Goal: Task Accomplishment & Management: Manage account settings

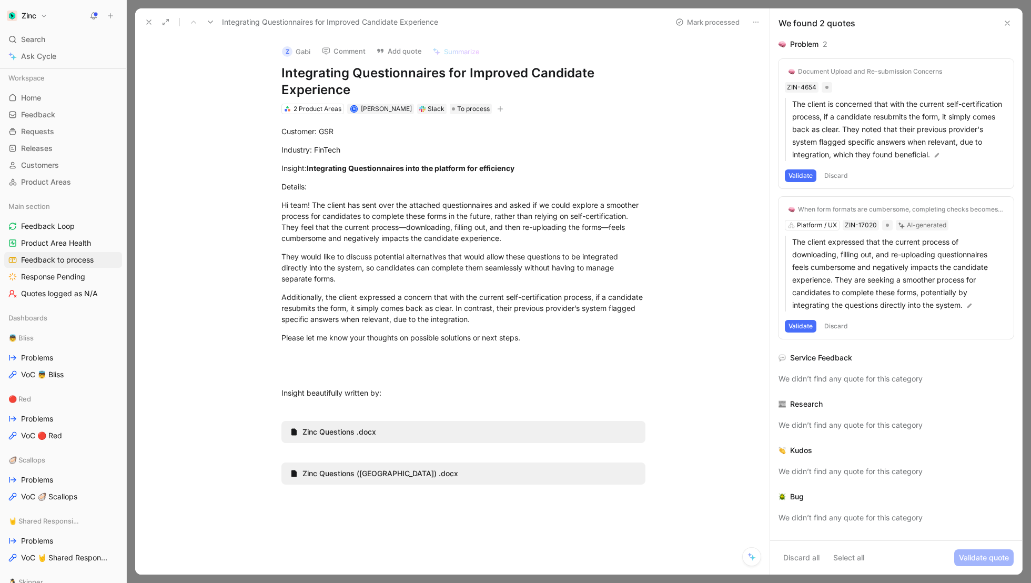
scroll to position [55, 0]
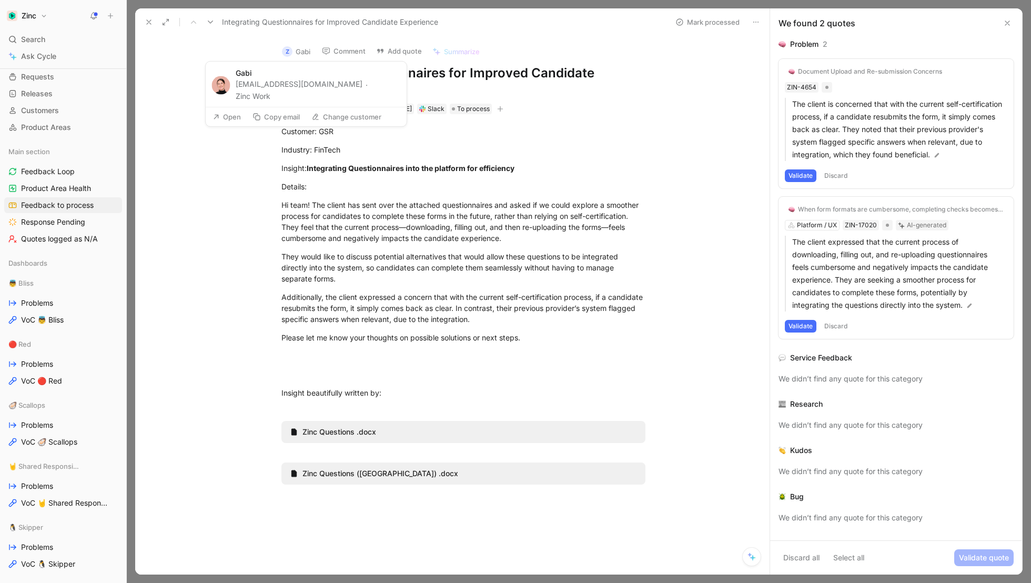
click at [306, 53] on button "Z Gabi" at bounding box center [296, 52] width 38 height 16
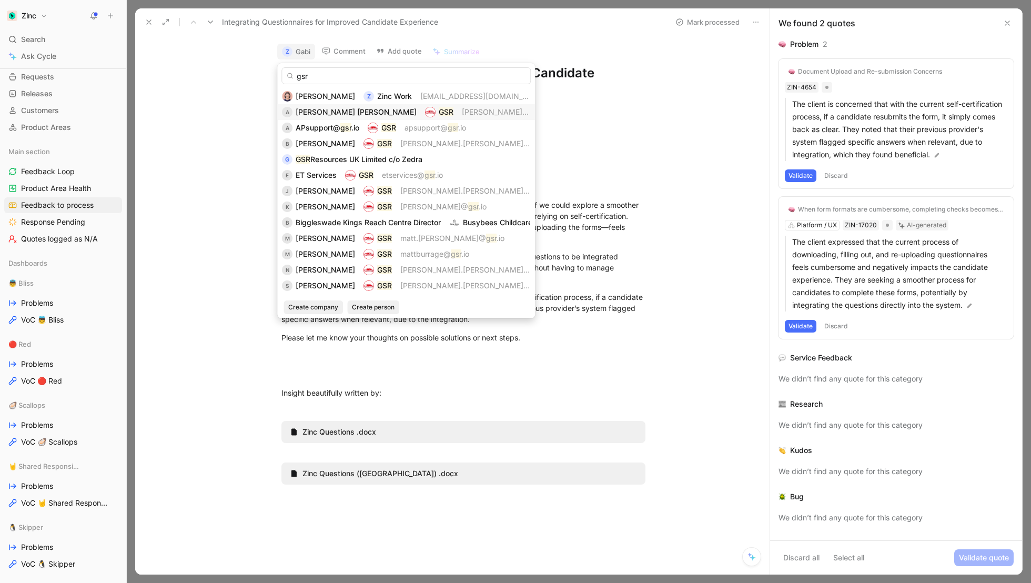
type input "gsr"
click at [462, 115] on span "[PERSON_NAME].[PERSON_NAME]@" at bounding box center [527, 111] width 130 height 9
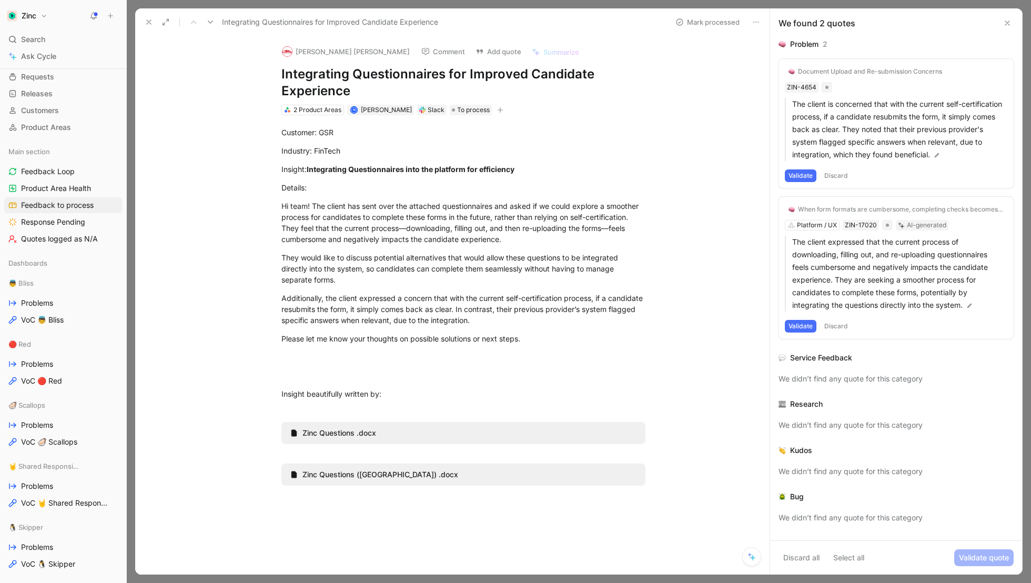
click at [148, 21] on icon at bounding box center [149, 22] width 8 height 8
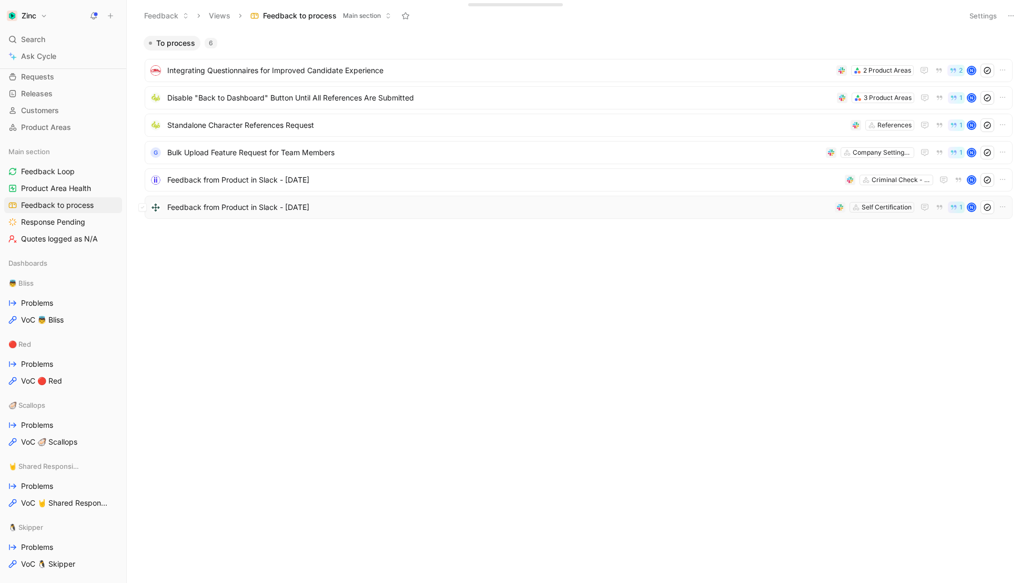
click at [255, 206] on span "Feedback from Product in Slack - [DATE]" at bounding box center [498, 207] width 663 height 13
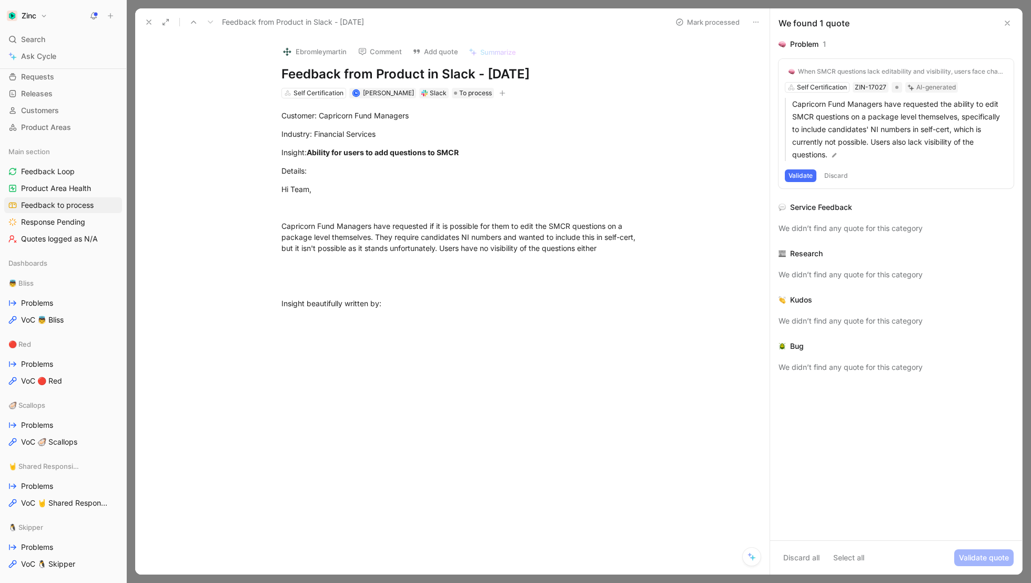
click at [1009, 21] on icon at bounding box center [1007, 23] width 8 height 8
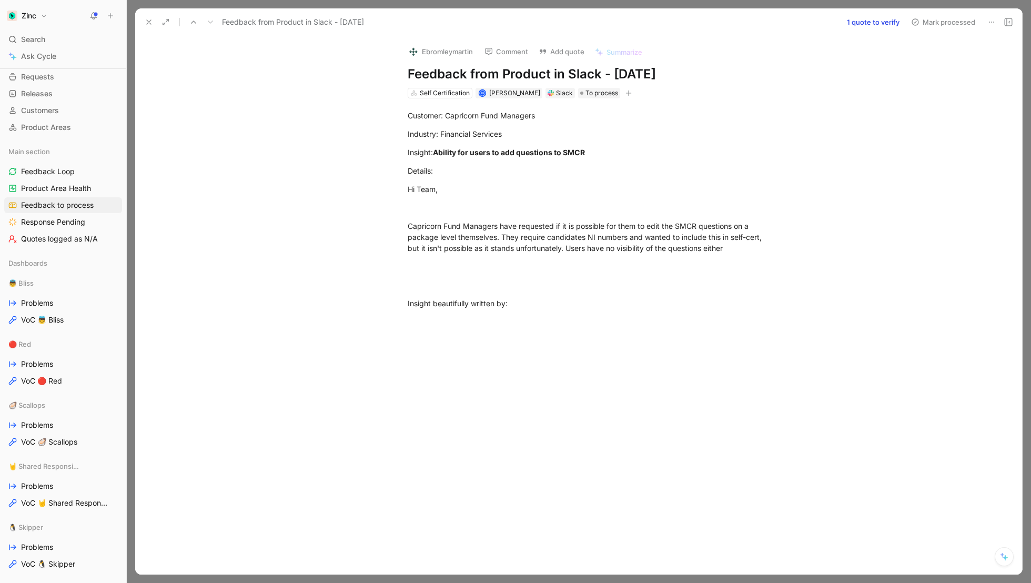
click at [154, 23] on button at bounding box center [148, 22] width 15 height 15
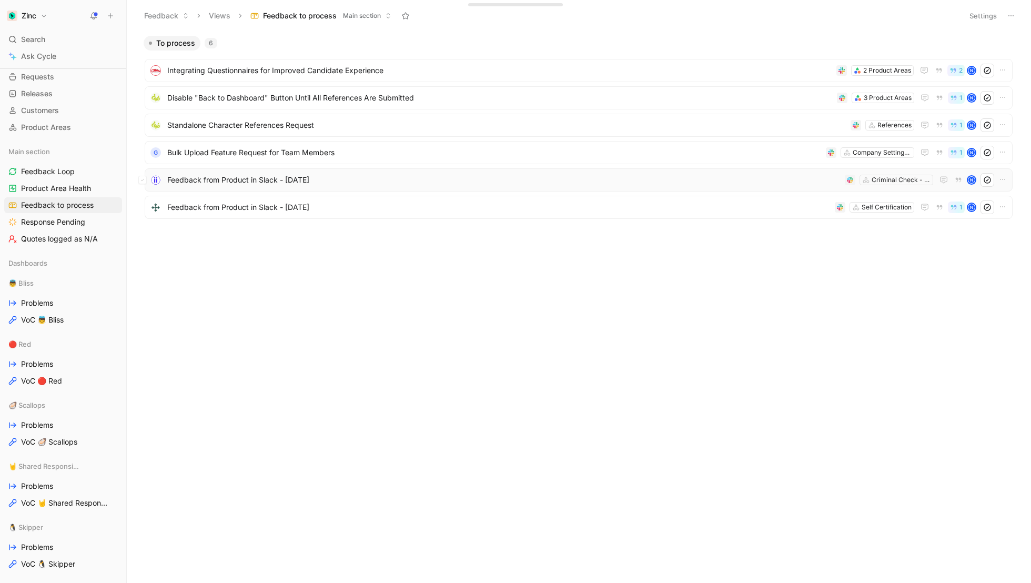
click at [280, 173] on div "Feedback from Product in Slack - [DATE] Criminal Check - [GEOGRAPHIC_DATA], [GE…" at bounding box center [578, 180] width 860 height 14
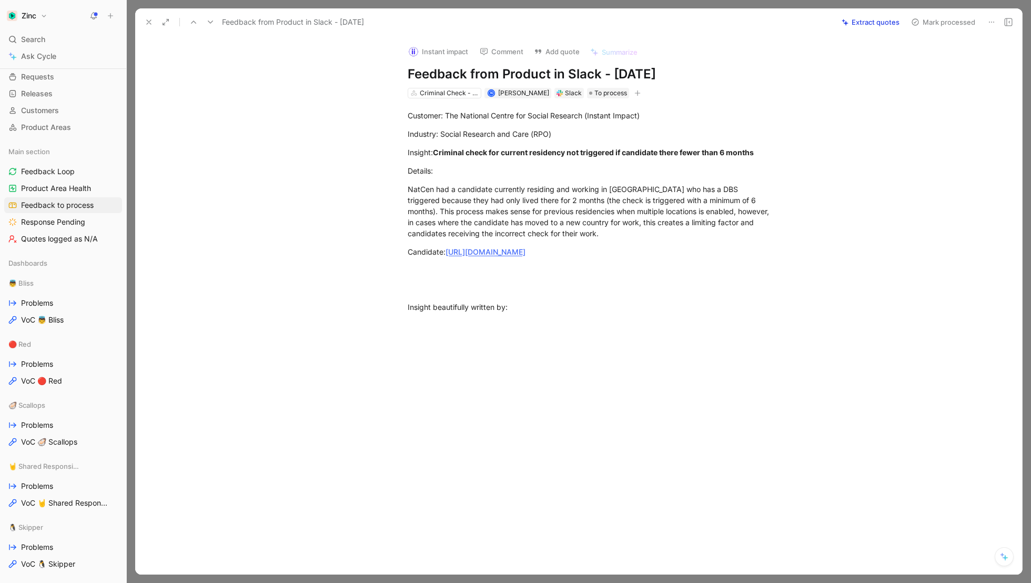
click at [858, 25] on button "Extract quotes" at bounding box center [870, 22] width 67 height 15
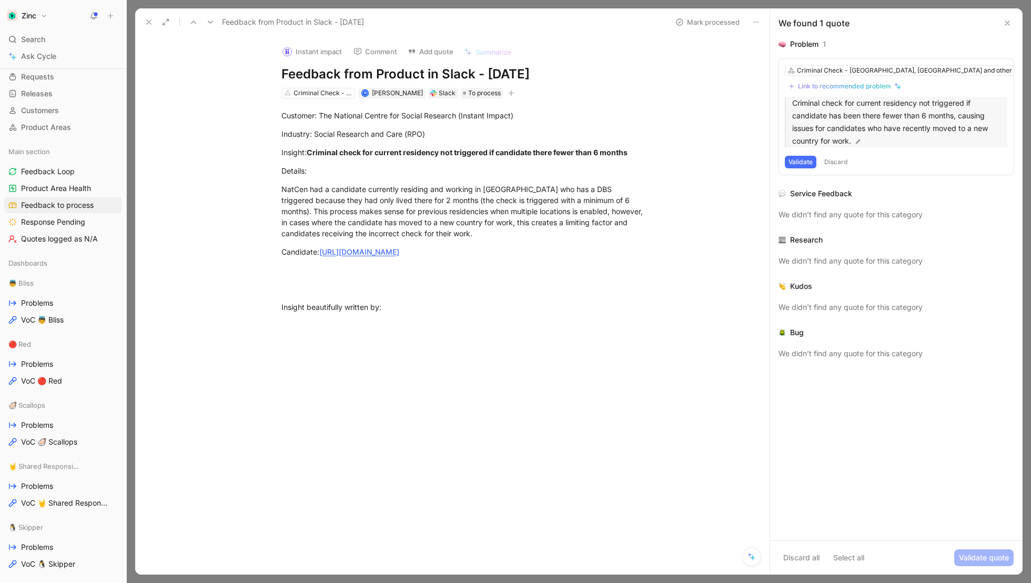
click at [855, 143] on img at bounding box center [857, 141] width 7 height 7
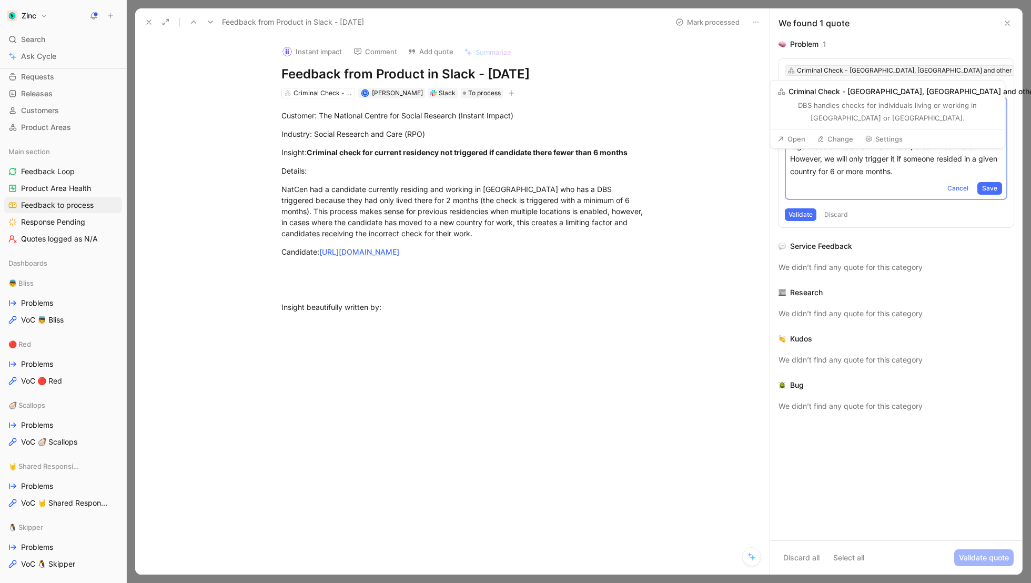
click at [910, 70] on div "Criminal Check - [GEOGRAPHIC_DATA], [GEOGRAPHIC_DATA] and other territories" at bounding box center [920, 70] width 246 height 11
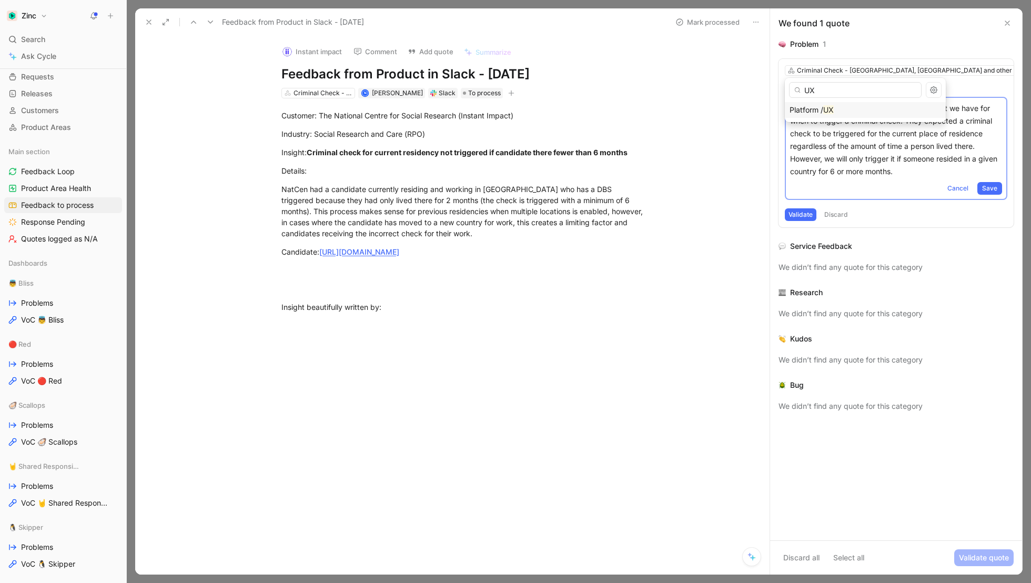
type input "UX"
click at [816, 109] on span "Platform /" at bounding box center [806, 109] width 34 height 9
click at [843, 87] on div "Link to recommended problem" at bounding box center [844, 86] width 93 height 8
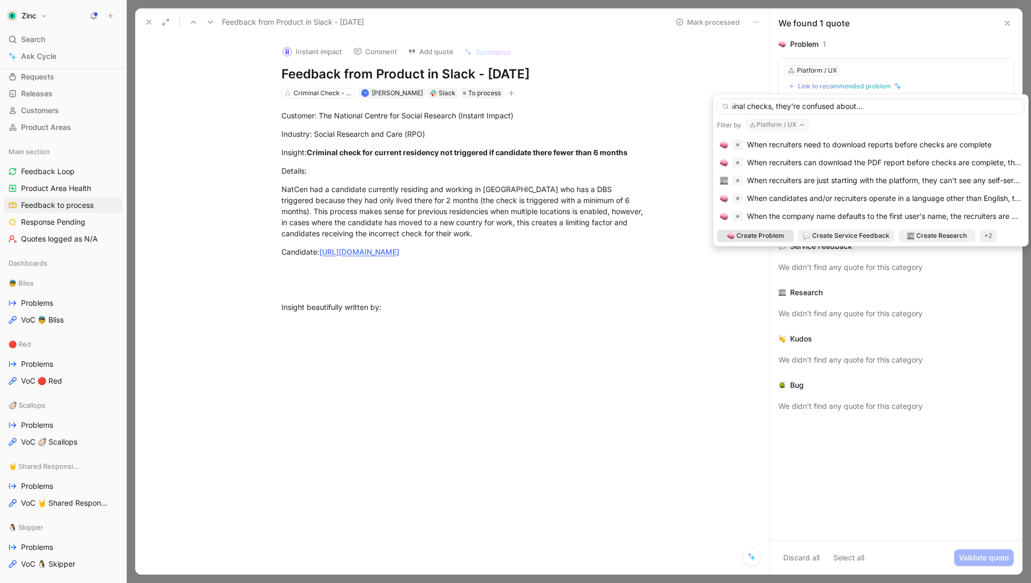
scroll to position [0, 160]
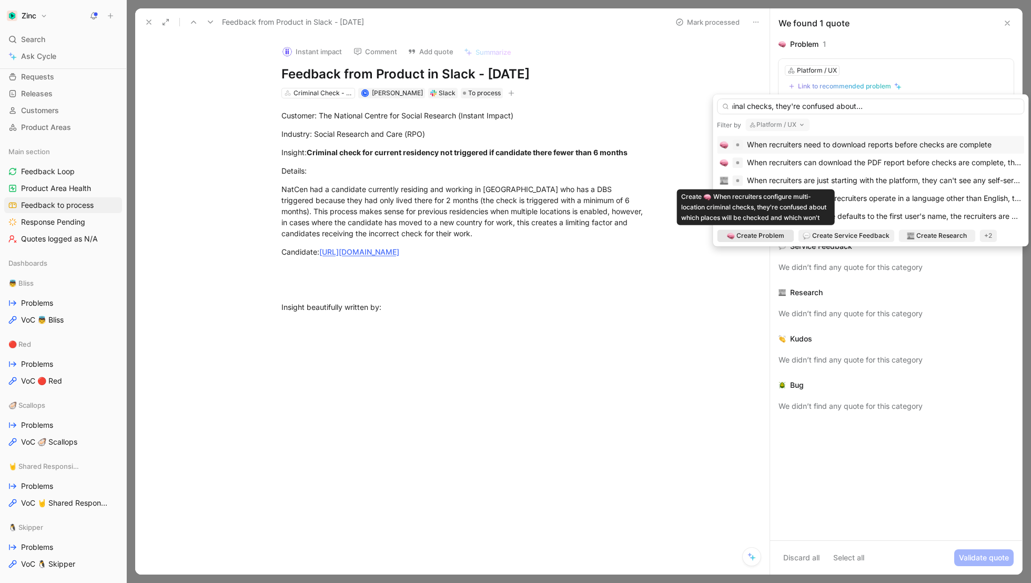
type input "When recruiters configure multi-location criminal checks, they're confused abou…"
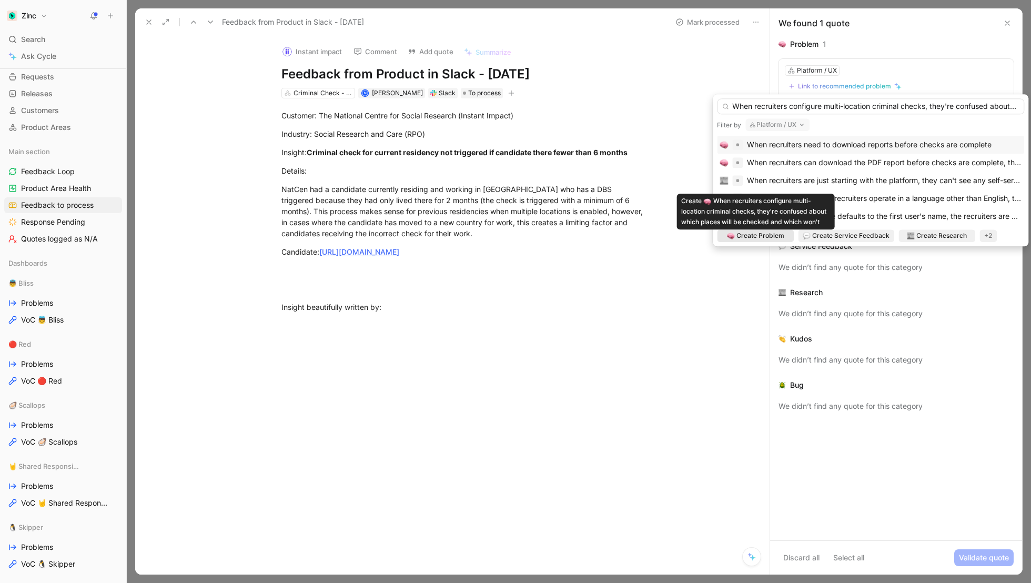
click at [763, 232] on span "Create Problem" at bounding box center [760, 235] width 48 height 11
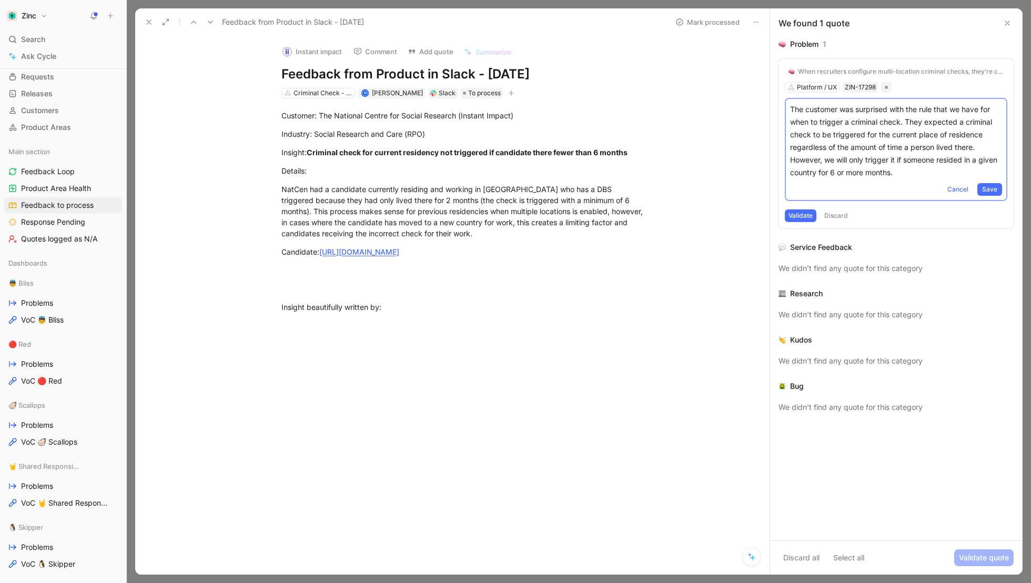
click at [794, 213] on button "Validate" at bounding box center [801, 215] width 32 height 13
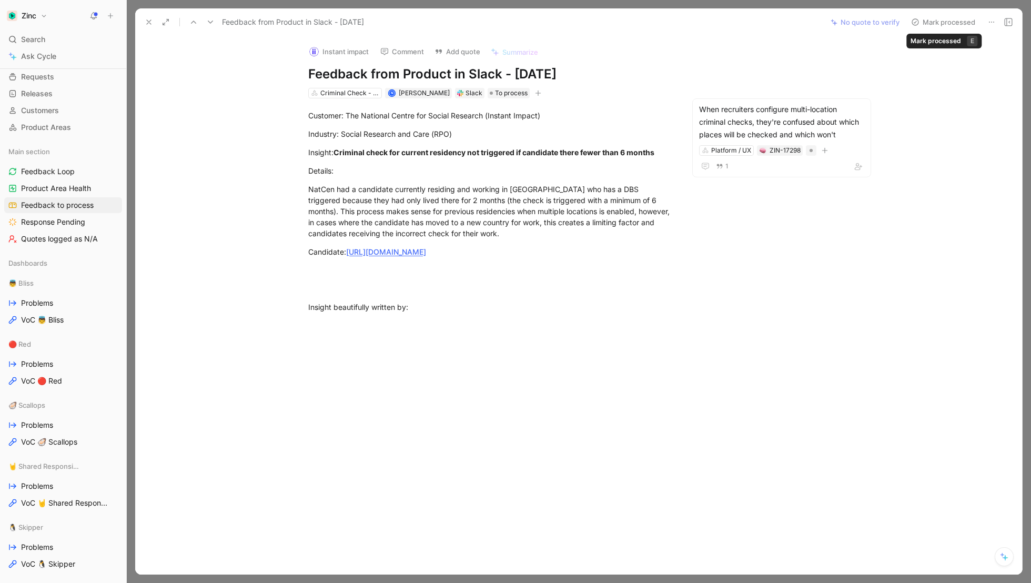
click at [941, 22] on button "Mark processed" at bounding box center [943, 22] width 74 height 15
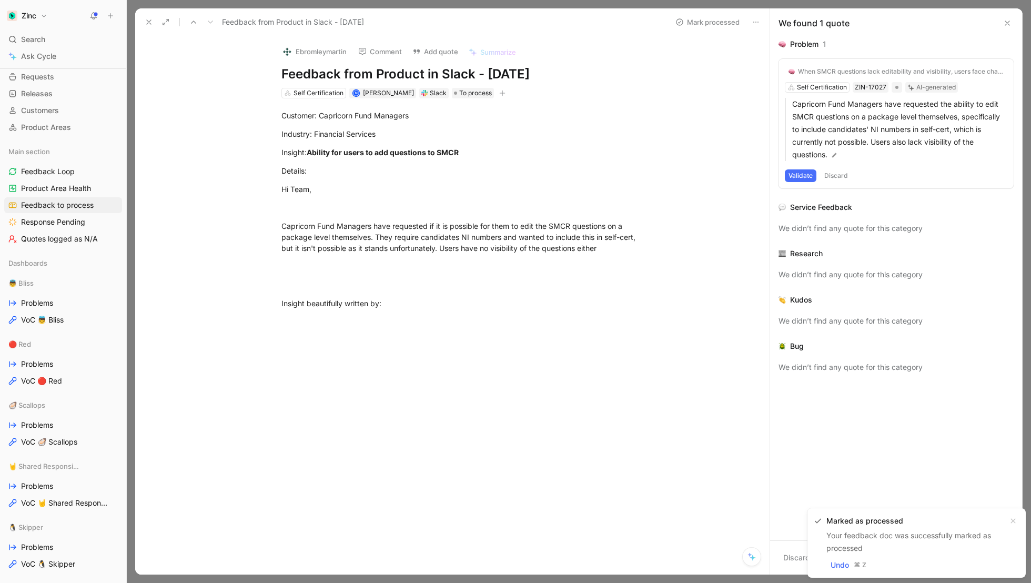
click at [145, 21] on icon at bounding box center [149, 22] width 8 height 8
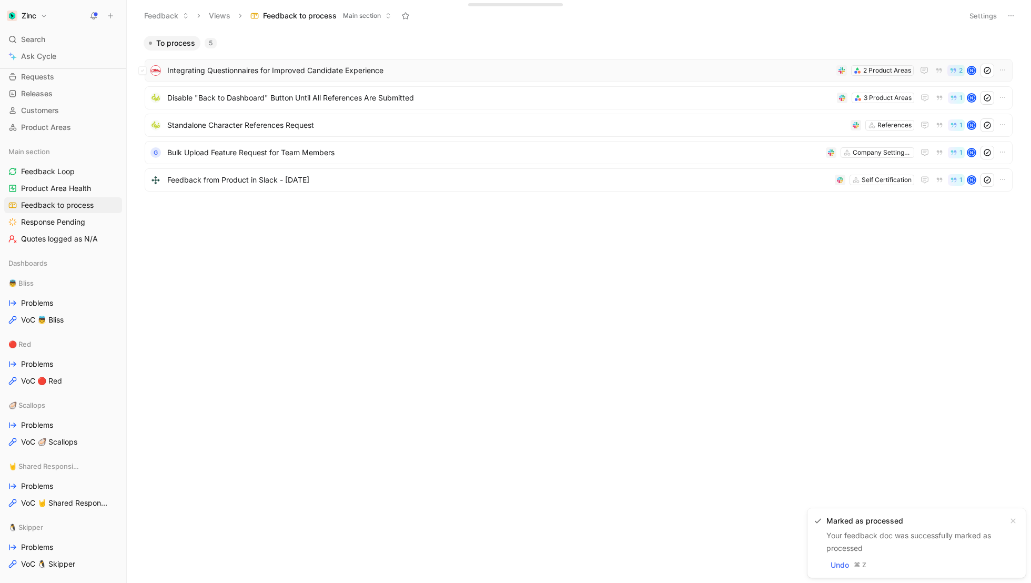
click at [297, 70] on span "Integrating Questionnaires for Improved Candidate Experience" at bounding box center [499, 70] width 665 height 13
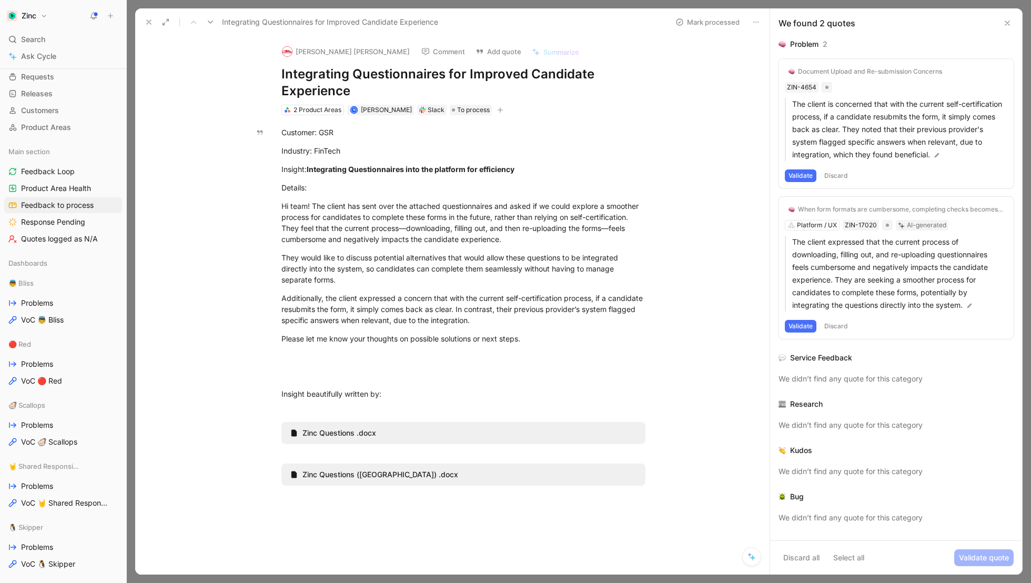
click at [143, 22] on button at bounding box center [148, 22] width 15 height 15
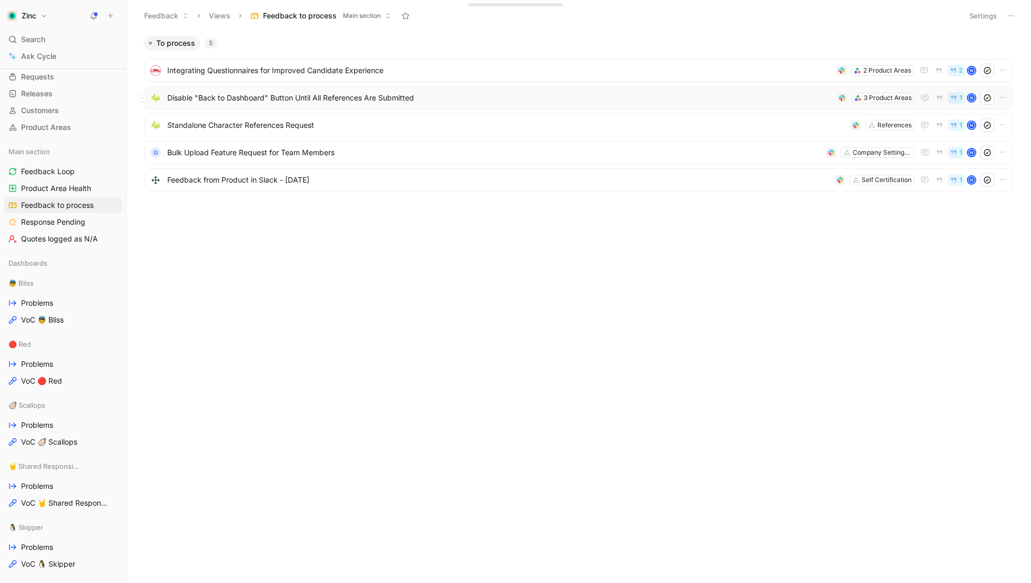
click at [307, 95] on span "Disable "Back to Dashboard" Button Until All References Are Submitted" at bounding box center [499, 97] width 665 height 13
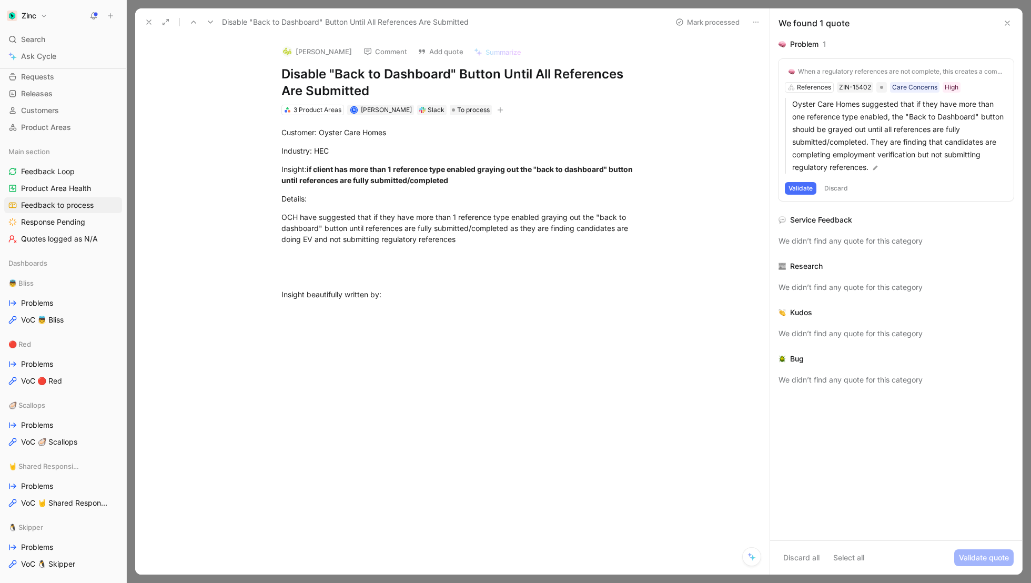
click at [798, 187] on button "Validate" at bounding box center [801, 188] width 32 height 13
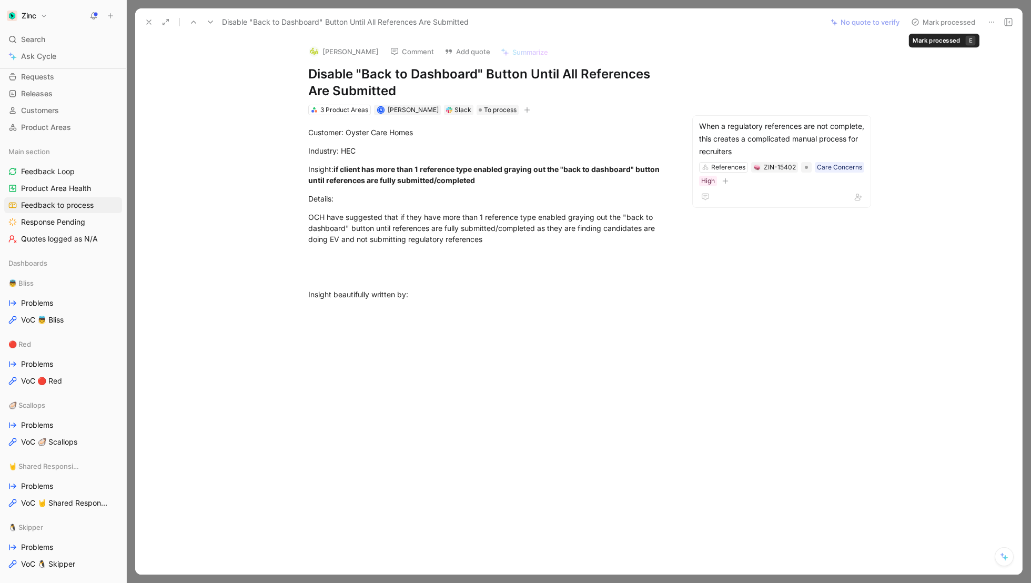
click at [943, 22] on button "Mark processed" at bounding box center [943, 22] width 74 height 15
click at [944, 17] on button "Mark processed" at bounding box center [943, 22] width 74 height 15
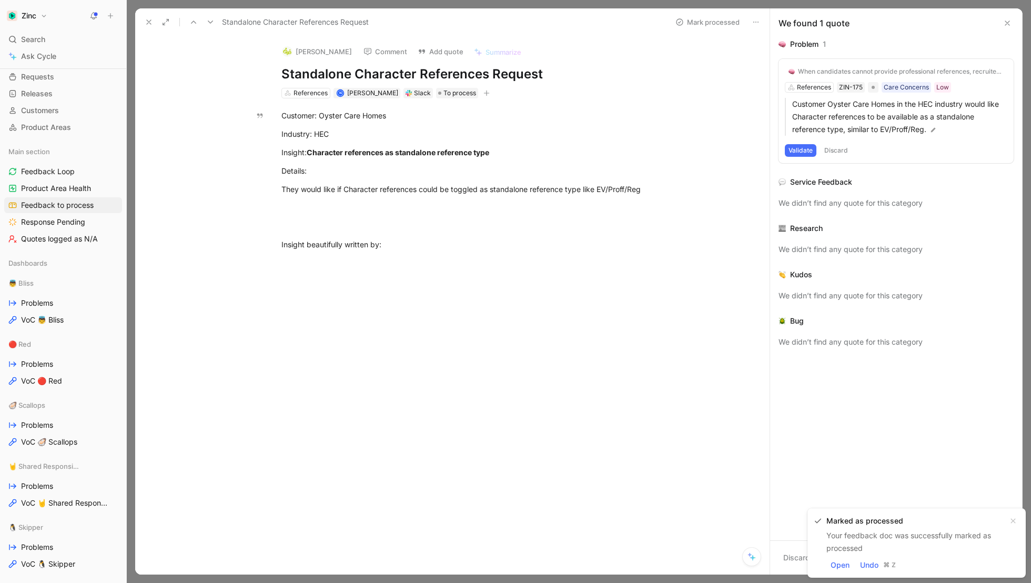
click at [1012, 19] on button at bounding box center [1007, 23] width 13 height 13
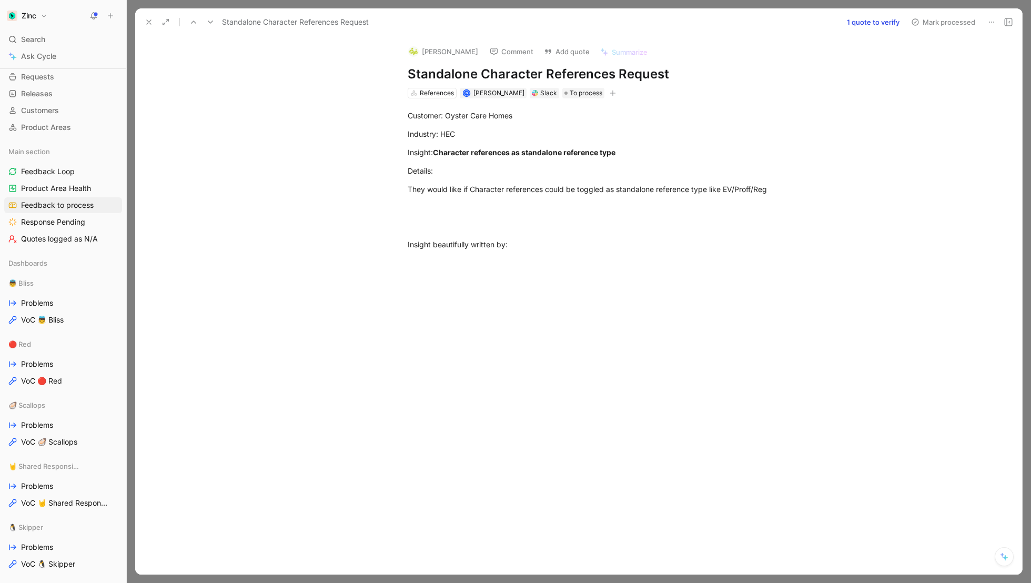
click at [147, 18] on icon at bounding box center [149, 22] width 8 height 8
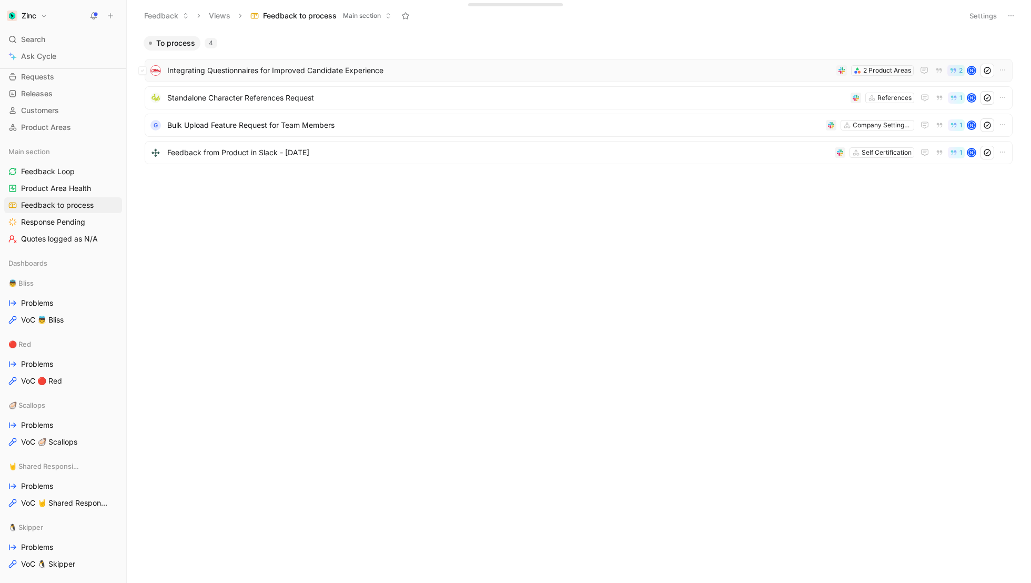
click at [288, 77] on div "Integrating Questionnaires for Improved Candidate Experience 2 Product Areas 2 N" at bounding box center [578, 71] width 860 height 14
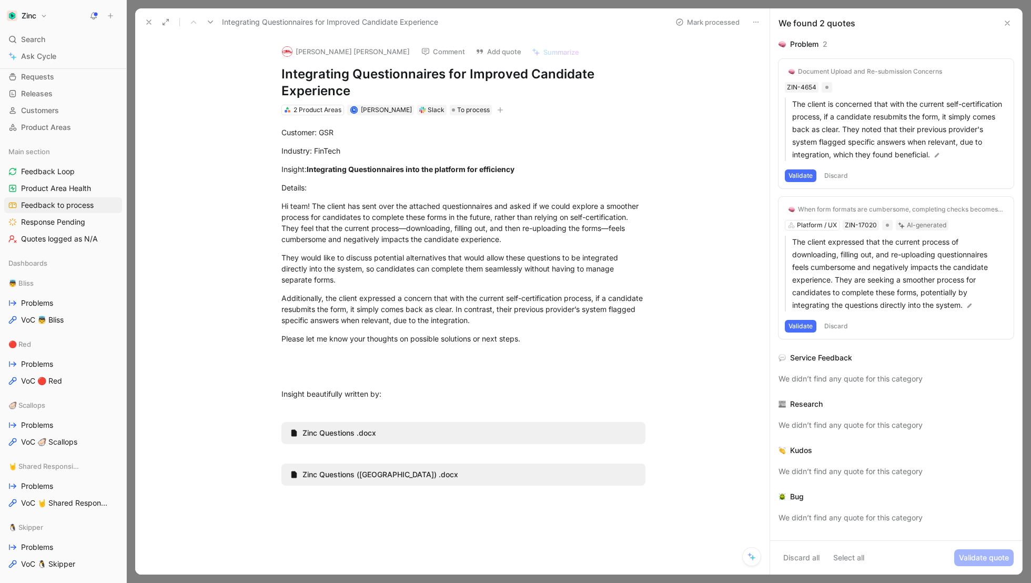
click at [154, 24] on button at bounding box center [148, 22] width 15 height 15
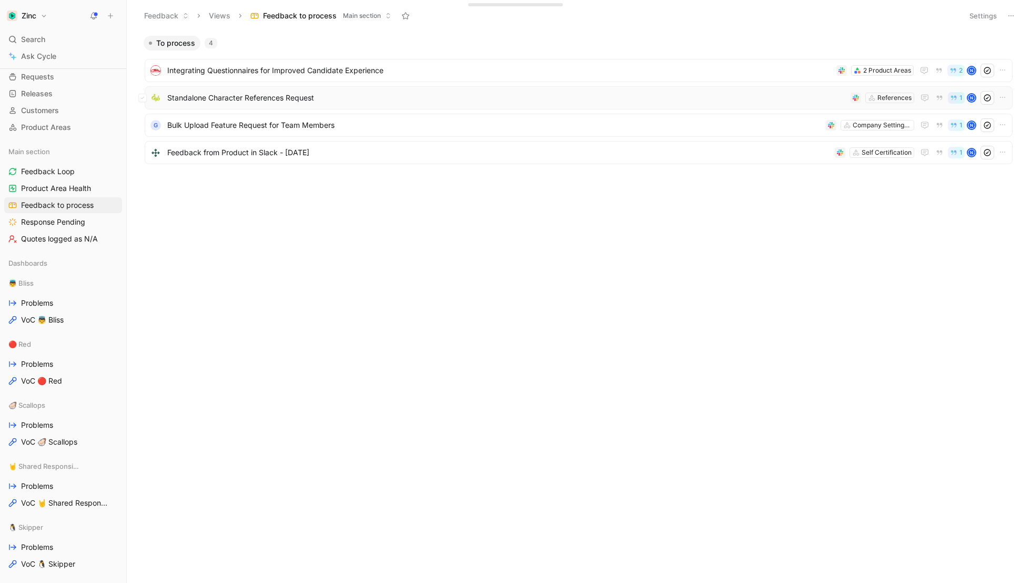
click at [256, 104] on div "Standalone Character References Request References 1 N" at bounding box center [578, 98] width 860 height 14
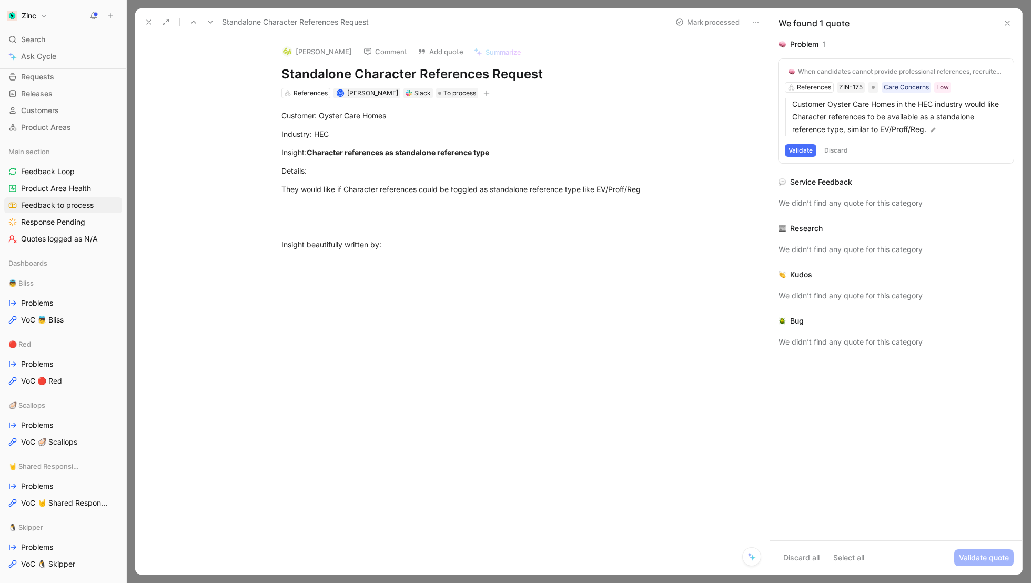
click at [868, 72] on div "When candidates cannot provide professional references, recruiters cannot confi…" at bounding box center [901, 71] width 206 height 8
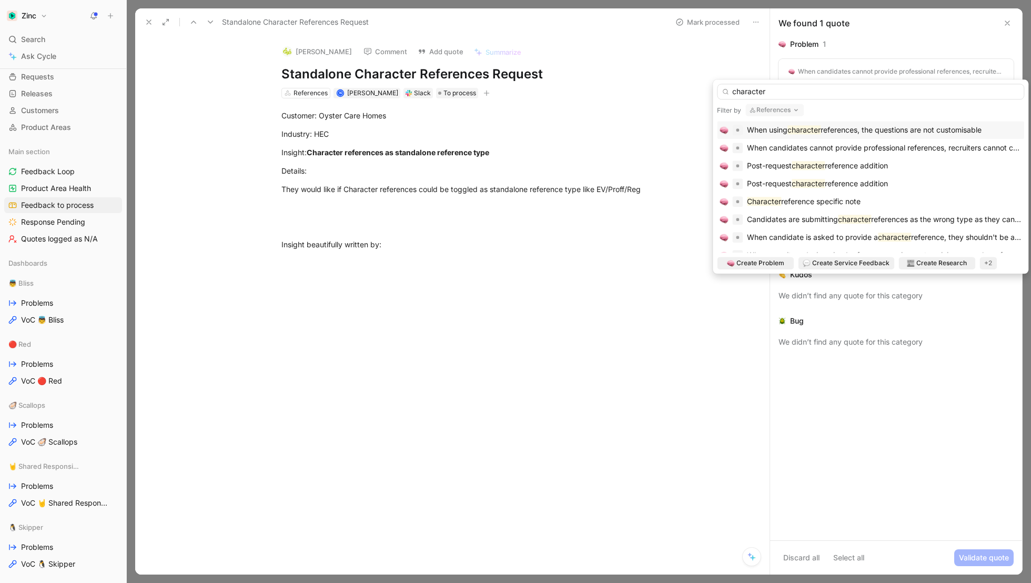
type input "character"
click at [811, 129] on mark "character" at bounding box center [803, 129] width 33 height 9
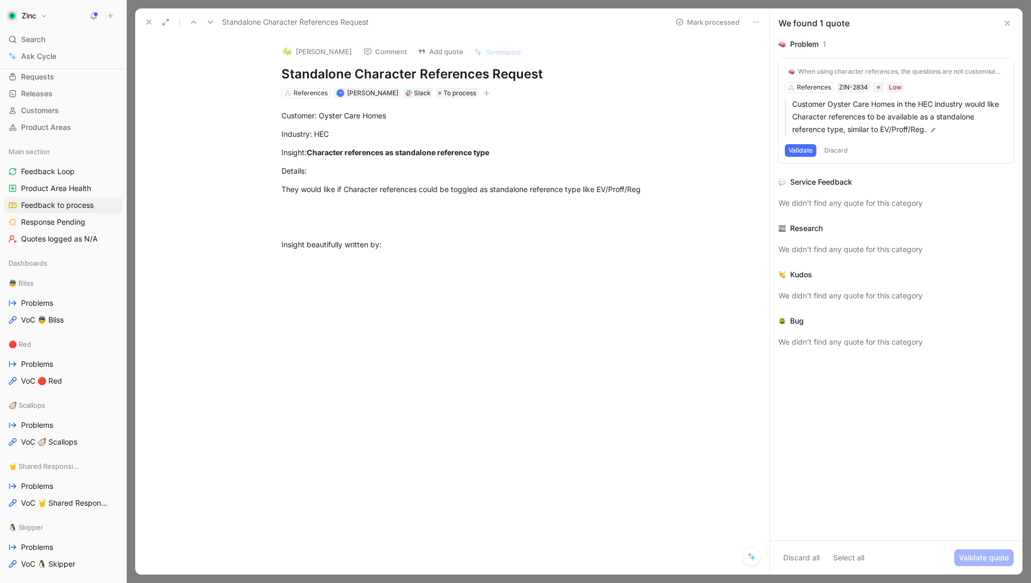
click at [827, 67] on div "When using character references, the questions are not customisable" at bounding box center [901, 71] width 206 height 8
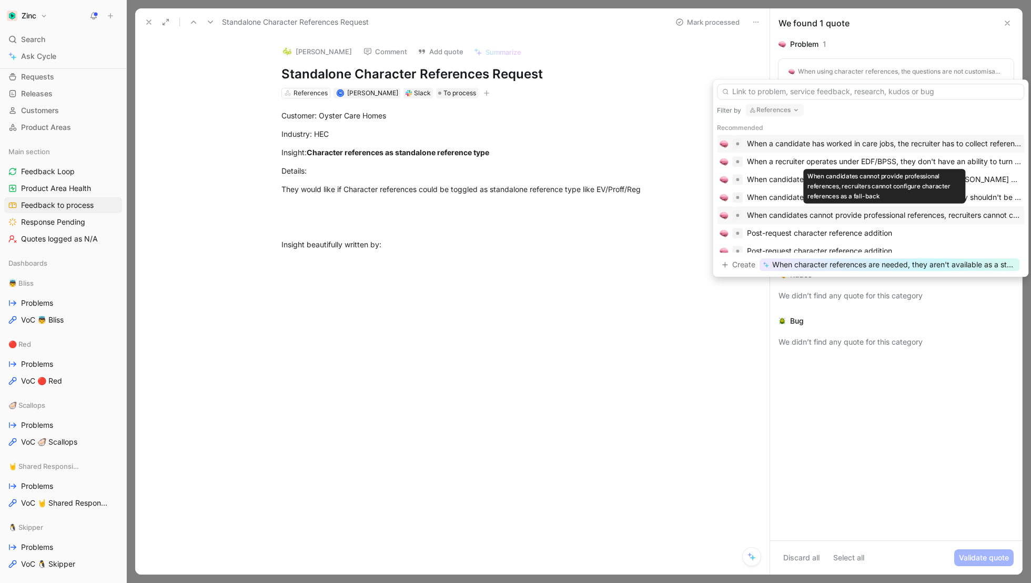
click at [806, 212] on div "When candidates cannot provide professional references, recruiters cannot confi…" at bounding box center [884, 215] width 274 height 13
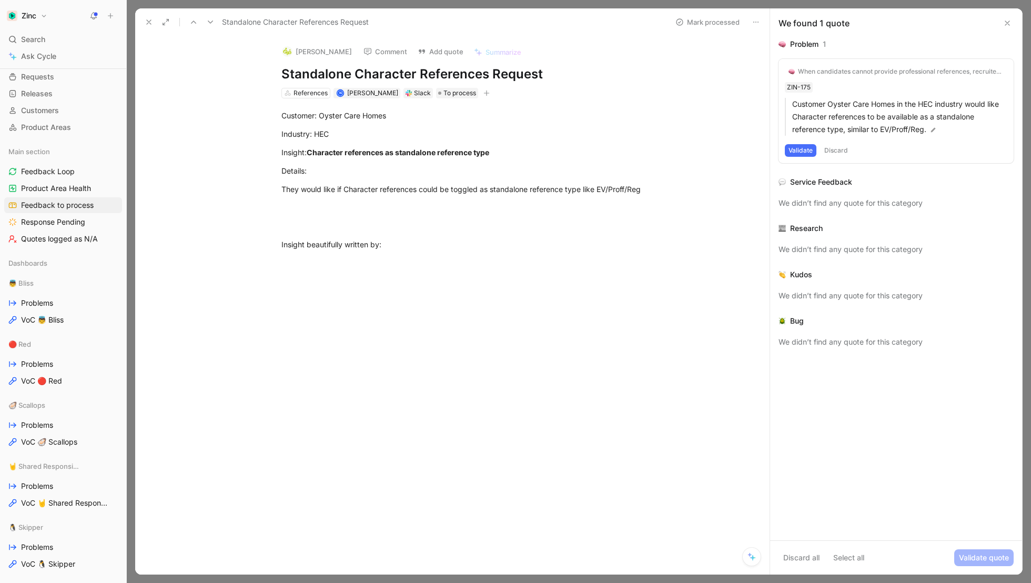
click at [798, 150] on button "Validate" at bounding box center [801, 150] width 32 height 13
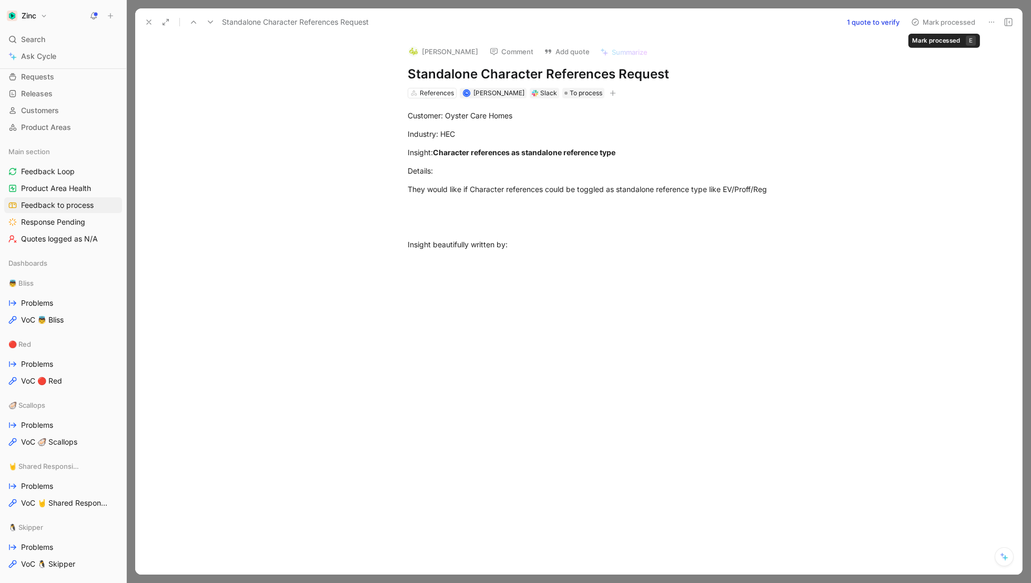
click at [951, 24] on button "Mark processed" at bounding box center [943, 22] width 74 height 15
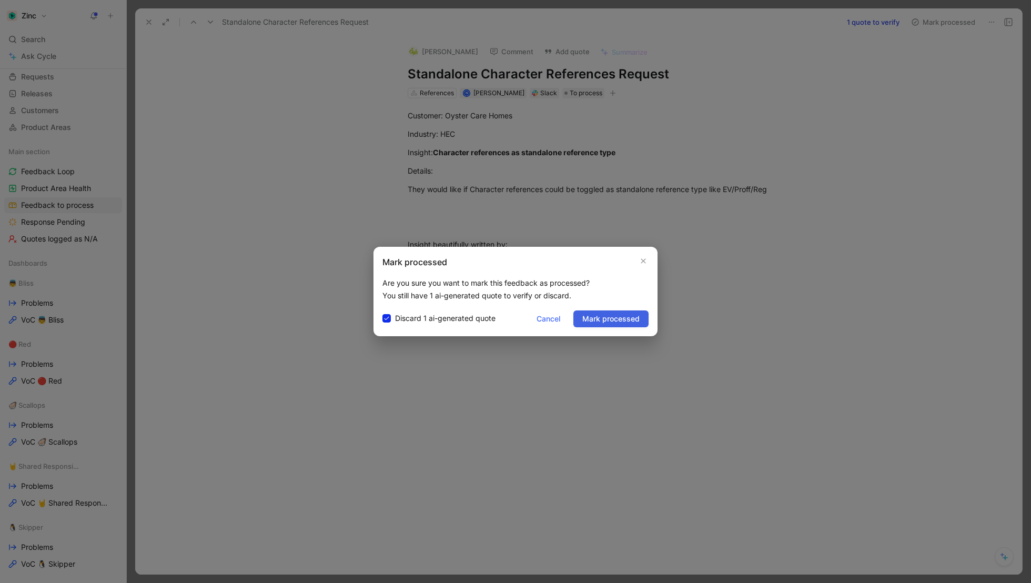
click at [618, 317] on span "Mark processed" at bounding box center [610, 318] width 57 height 13
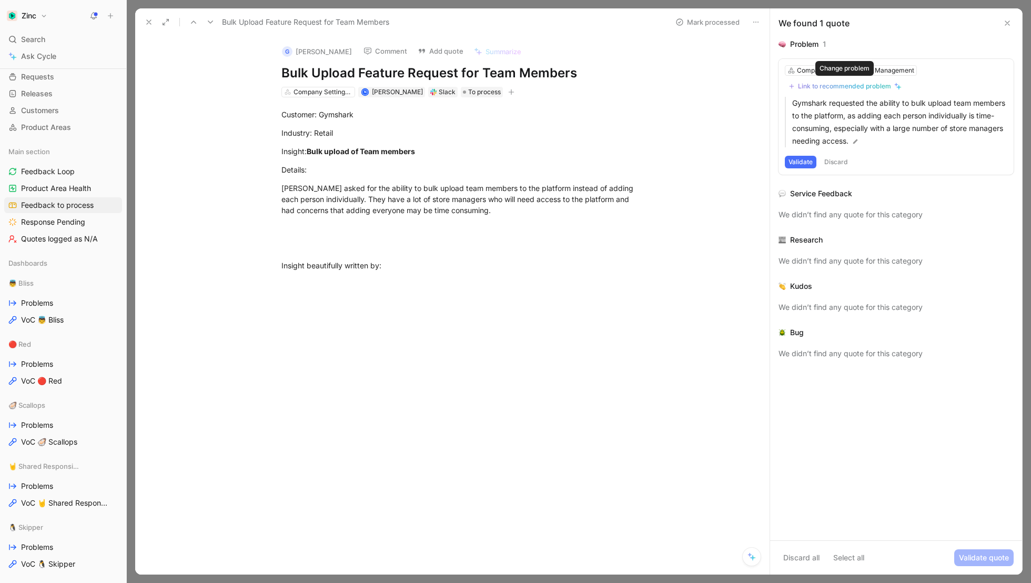
click at [828, 89] on div "Link to recommended problem" at bounding box center [844, 86] width 93 height 8
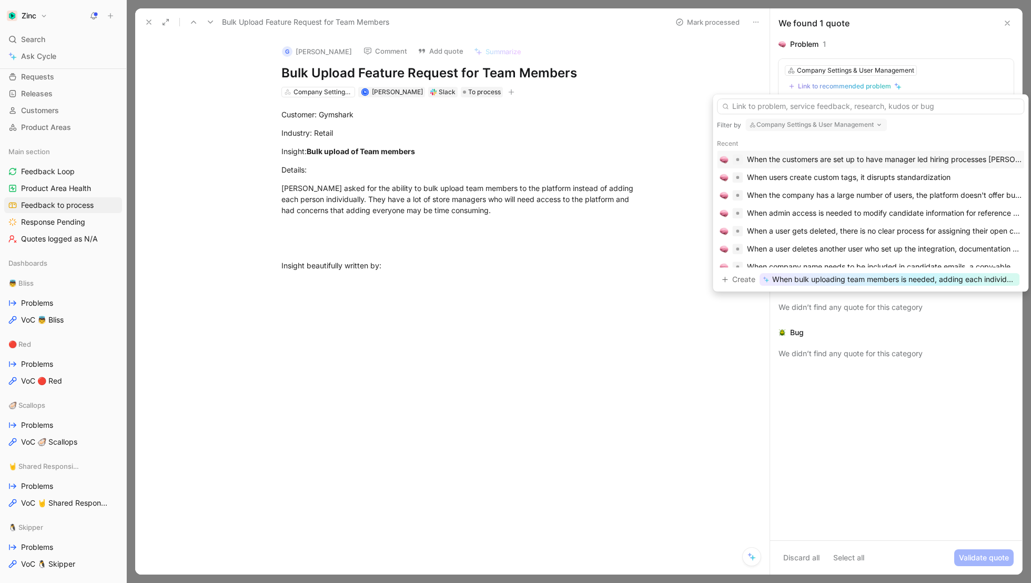
scroll to position [51, 0]
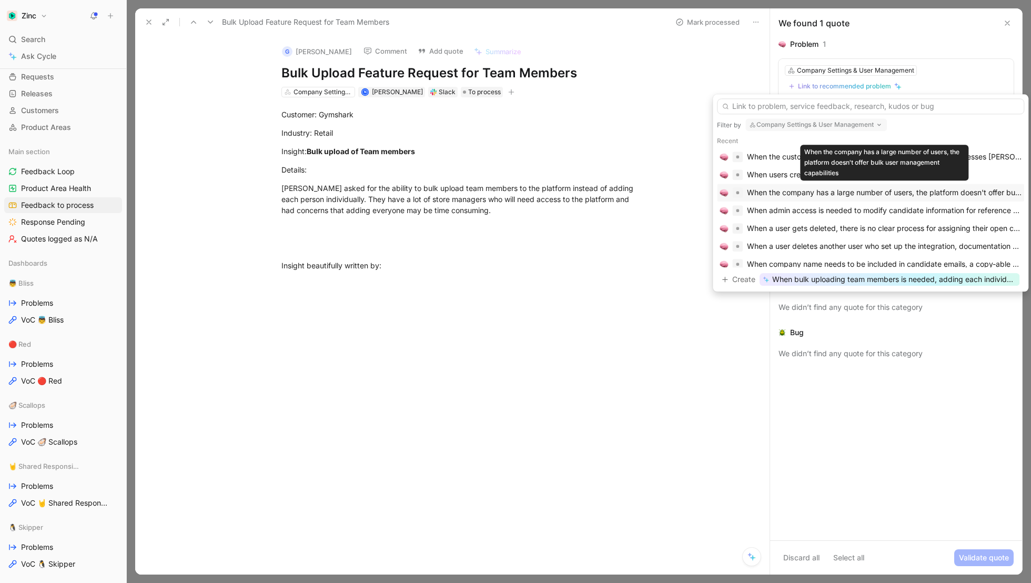
click at [789, 193] on div "When the company has a large number of users, the platform doesn't offer bulk u…" at bounding box center [884, 192] width 274 height 13
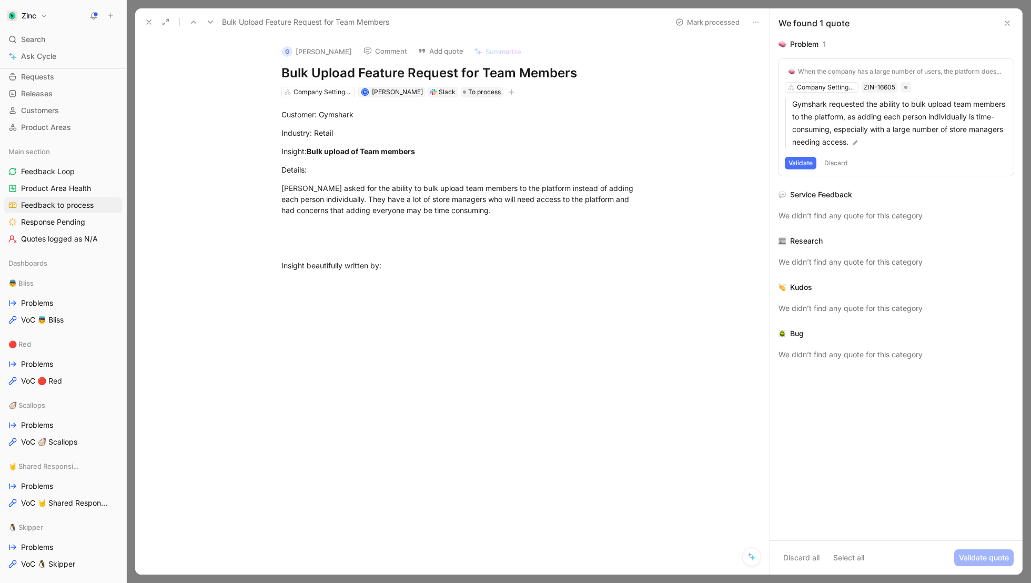
click at [795, 162] on button "Validate" at bounding box center [801, 163] width 32 height 13
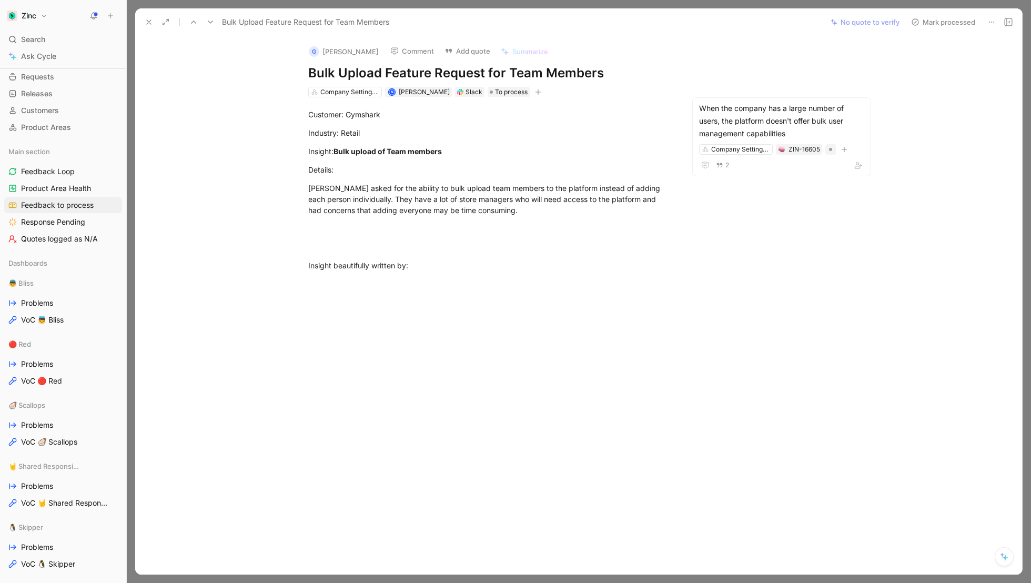
click at [949, 22] on button "Mark processed" at bounding box center [943, 22] width 74 height 15
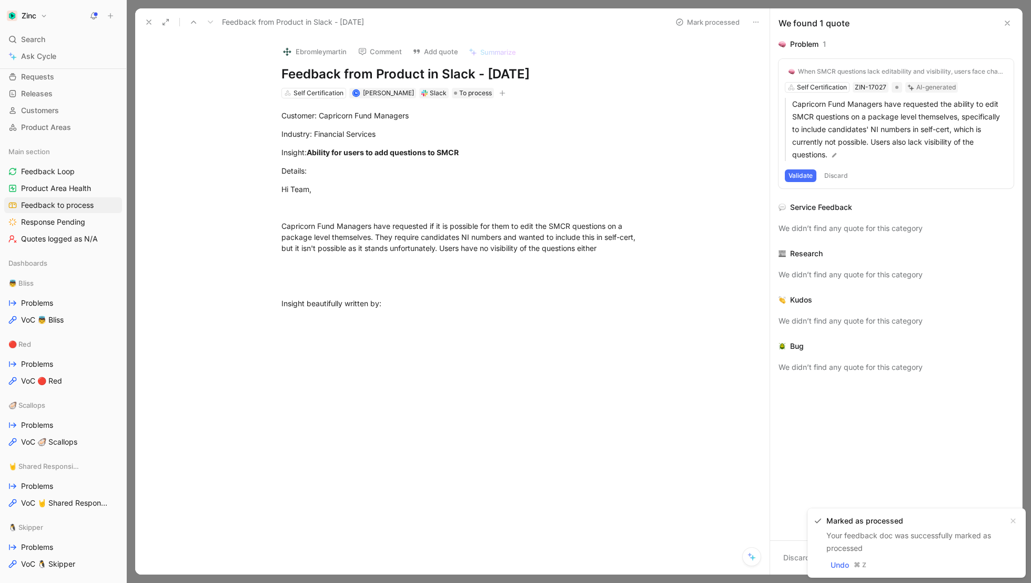
click at [145, 25] on icon at bounding box center [149, 22] width 8 height 8
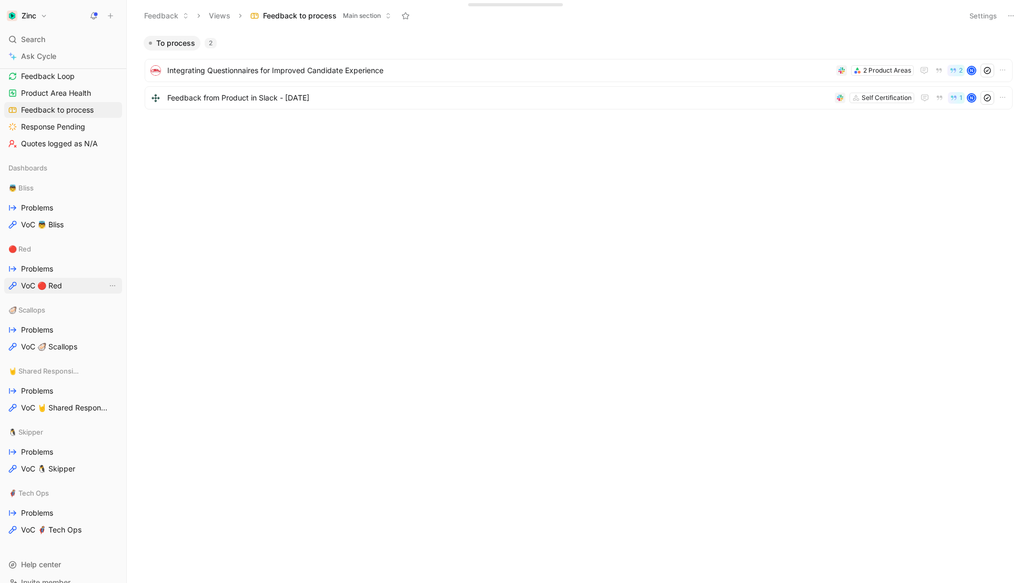
scroll to position [165, 0]
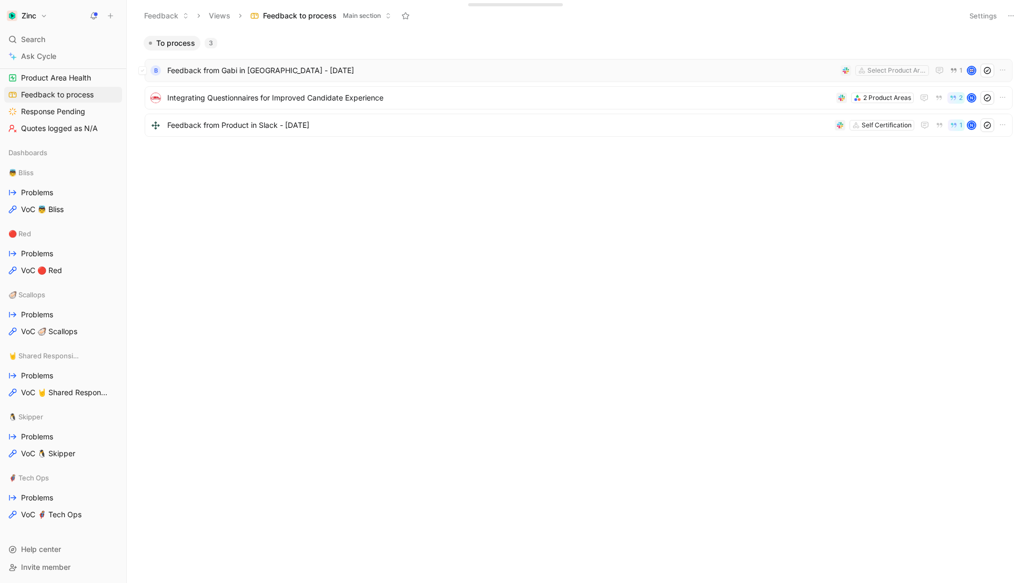
click at [356, 70] on span "Feedback from Gabi in [GEOGRAPHIC_DATA] - [DATE]" at bounding box center [501, 70] width 669 height 13
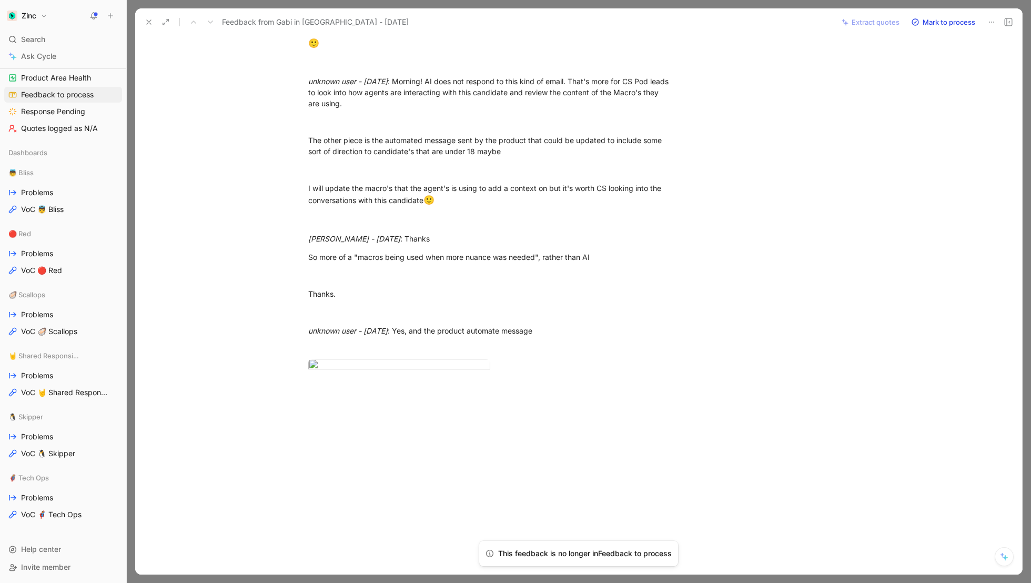
scroll to position [1722, 0]
click at [373, 194] on body "Zinc Search ⌘ K Ask Cycle Workspace Home G then H Feedback G then F Requests G …" at bounding box center [515, 291] width 1031 height 583
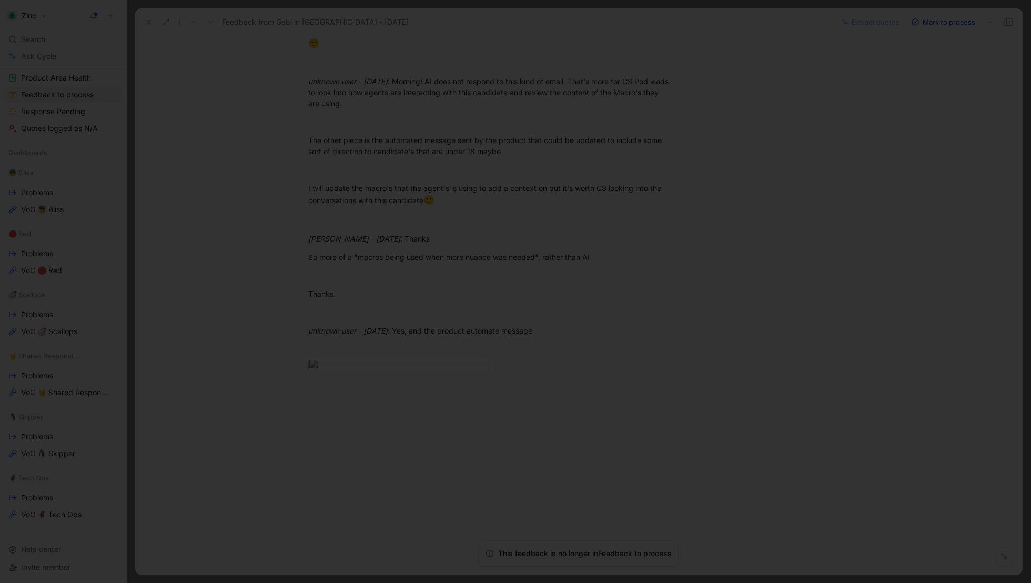
click at [821, 582] on div at bounding box center [515, 583] width 1031 height 0
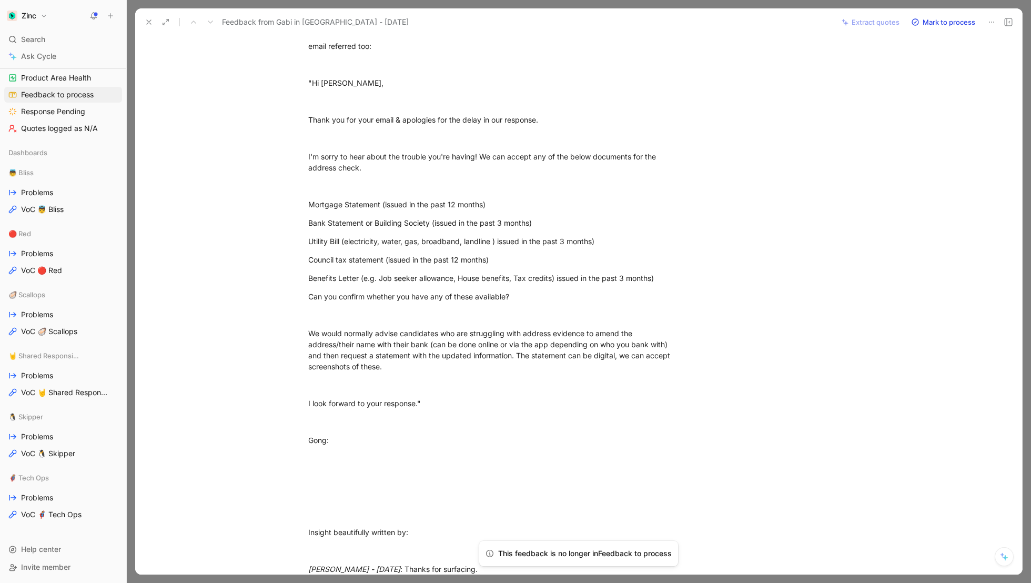
scroll to position [0, 0]
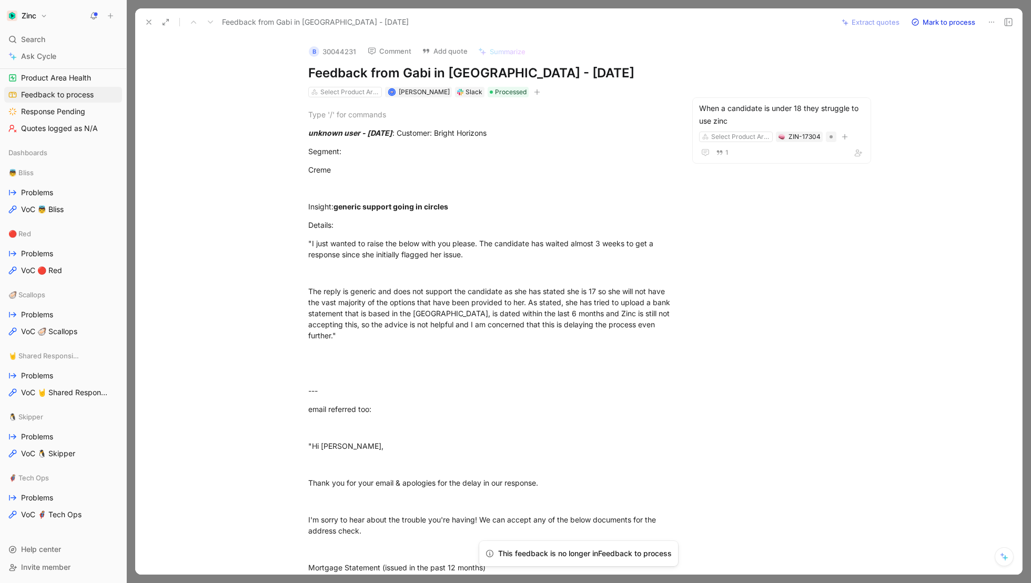
click at [474, 89] on div "Slack" at bounding box center [473, 92] width 17 height 11
click at [473, 95] on div "Slack" at bounding box center [473, 92] width 17 height 11
click at [147, 20] on icon at bounding box center [149, 22] width 8 height 8
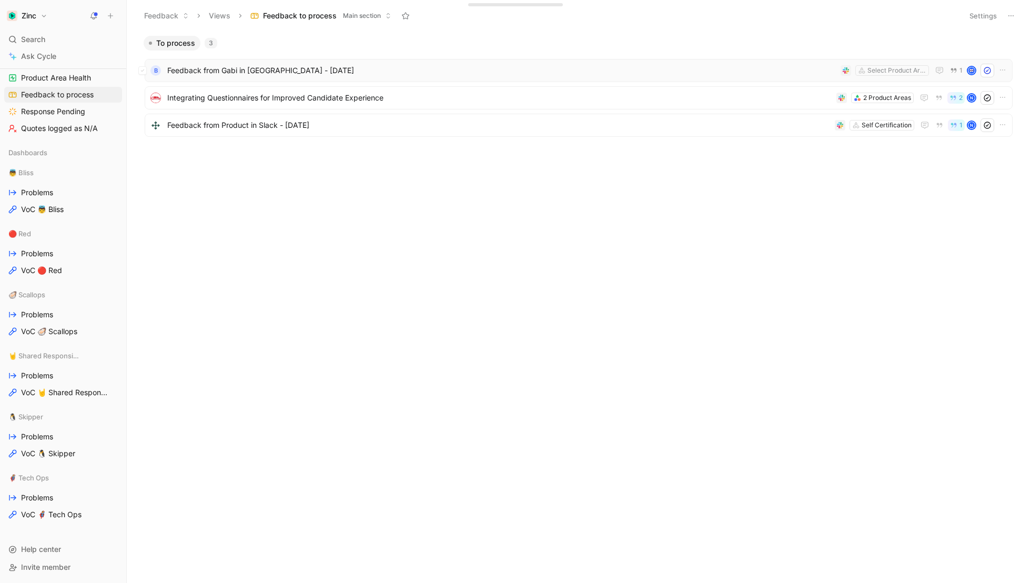
click at [343, 73] on span "Feedback from Gabi in [GEOGRAPHIC_DATA] - [DATE]" at bounding box center [501, 70] width 669 height 13
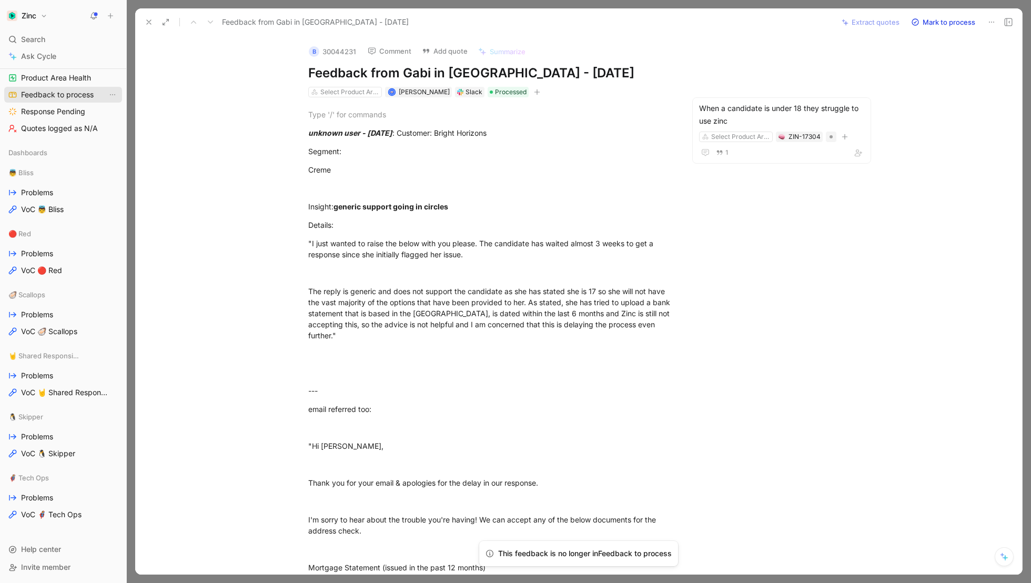
click at [58, 94] on span "Feedback to process" at bounding box center [57, 94] width 73 height 11
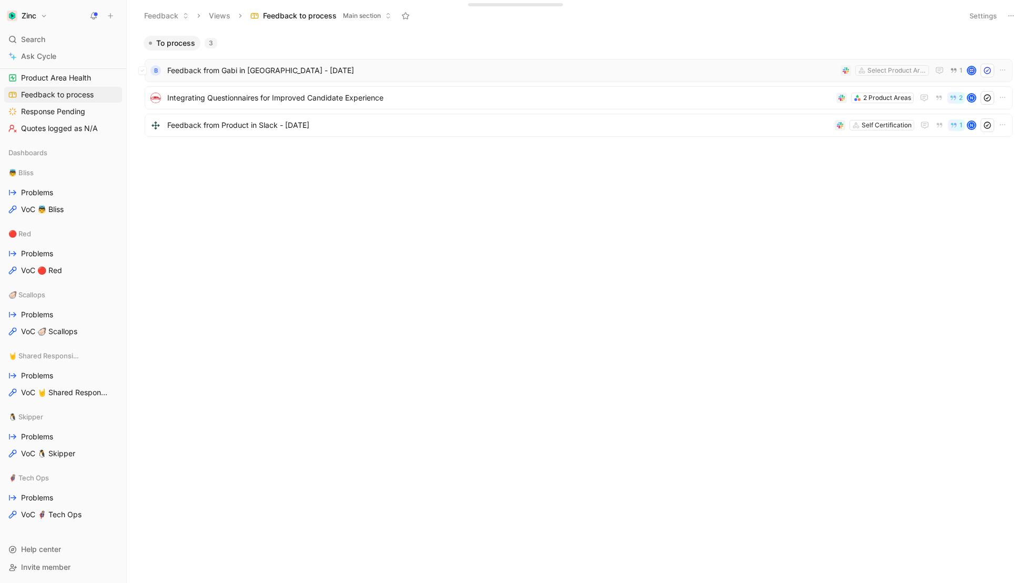
click at [289, 67] on span "Feedback from Gabi in [GEOGRAPHIC_DATA] - [DATE]" at bounding box center [501, 70] width 669 height 13
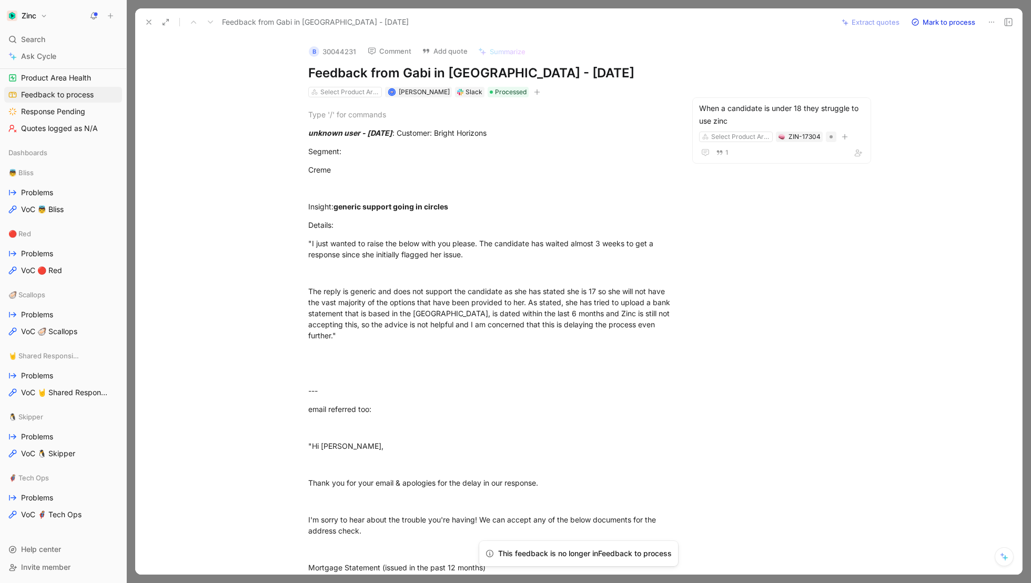
click at [990, 24] on icon at bounding box center [991, 22] width 8 height 8
click at [776, 124] on div "When a candidate is under 18 they struggle to use zinc" at bounding box center [781, 114] width 165 height 25
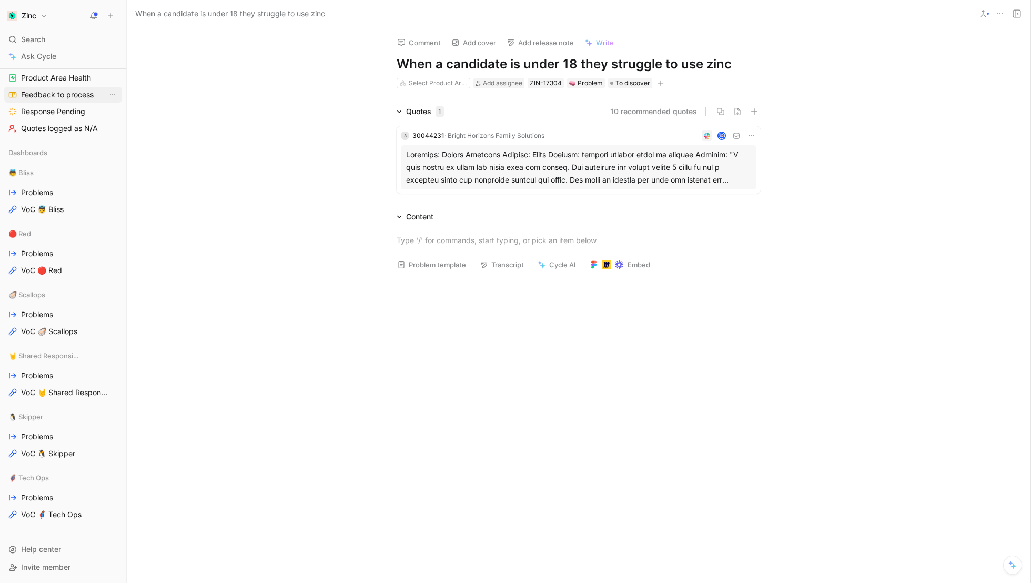
click at [64, 88] on link "Feedback to process" at bounding box center [63, 95] width 118 height 16
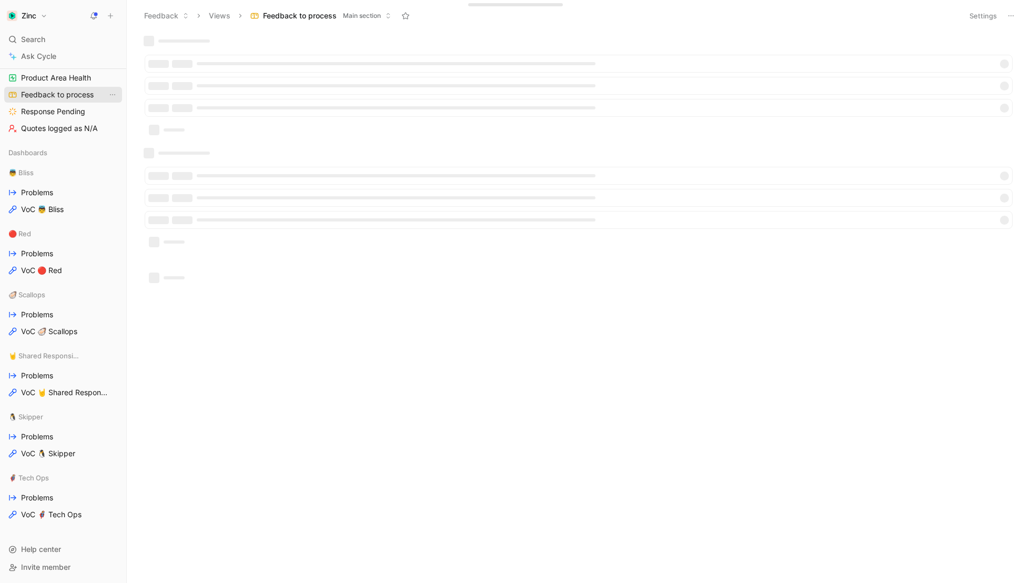
click at [68, 93] on span "Feedback to process" at bounding box center [57, 94] width 73 height 11
